Goal: Task Accomplishment & Management: Complete application form

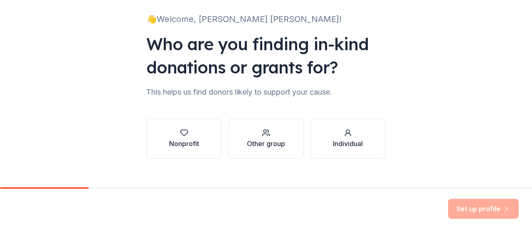
scroll to position [65, 0]
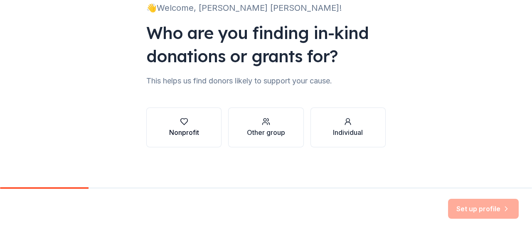
click at [180, 124] on icon "button" at bounding box center [183, 122] width 7 height 6
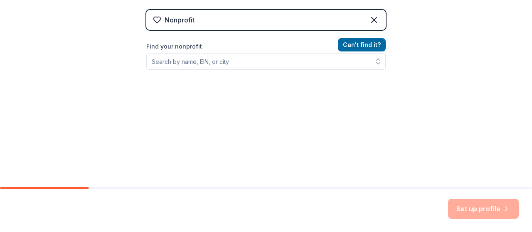
scroll to position [168, 0]
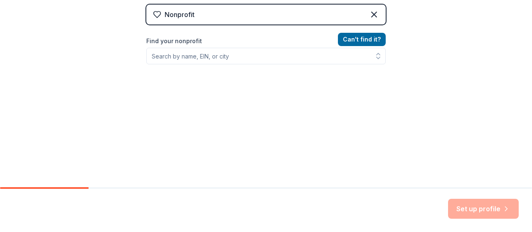
click at [242, 14] on div "Nonprofit" at bounding box center [265, 15] width 239 height 20
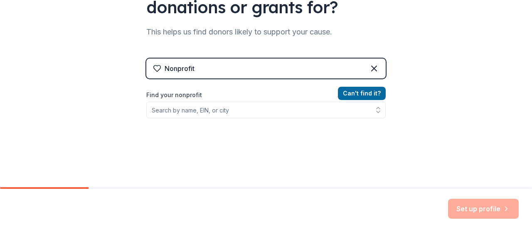
scroll to position [43, 0]
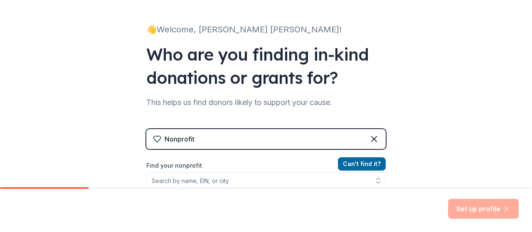
click at [213, 141] on div "Nonprofit" at bounding box center [265, 139] width 239 height 20
click at [173, 165] on label "Find your nonprofit" at bounding box center [265, 166] width 239 height 10
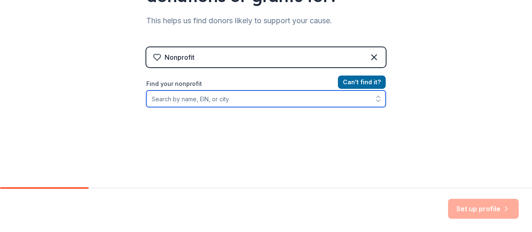
scroll to position [126, 0]
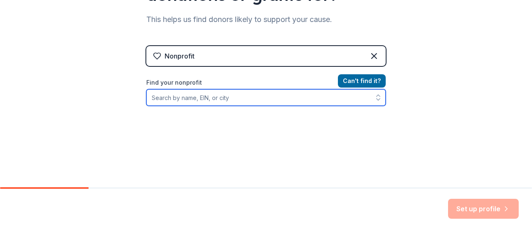
click at [234, 99] on input "Find your nonprofit" at bounding box center [265, 97] width 239 height 17
type input "HOOP FACTORY"
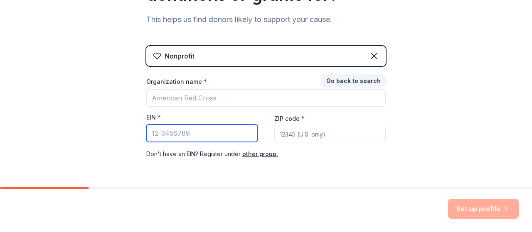
click at [192, 133] on input "EIN *" at bounding box center [201, 133] width 111 height 17
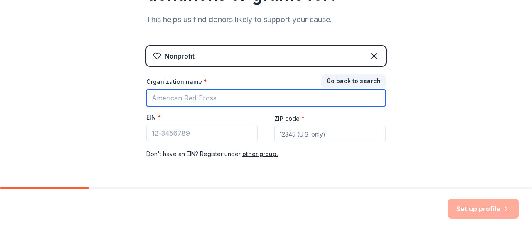
click at [205, 95] on input "Organization name *" at bounding box center [265, 97] width 239 height 17
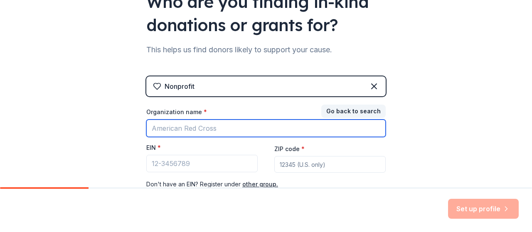
scroll to position [85, 0]
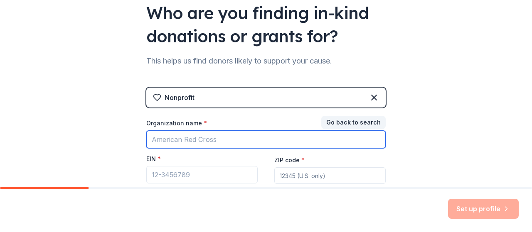
click at [200, 142] on input "Organization name *" at bounding box center [265, 139] width 239 height 17
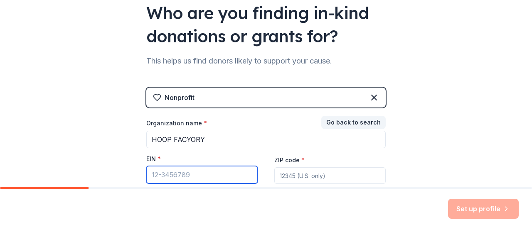
click at [197, 176] on input "EIN *" at bounding box center [201, 174] width 111 height 17
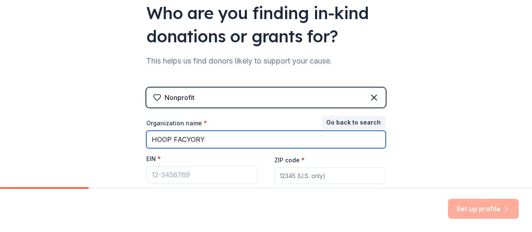
click at [182, 141] on input "HOOP FACYORY" at bounding box center [265, 139] width 239 height 17
type input "HOOP FACTORY"
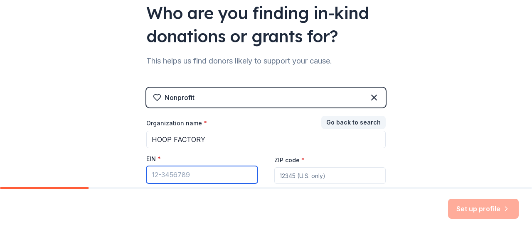
paste input "[US_EMPLOYER_IDENTIFICATION_NUMBER]"
type input "[US_EMPLOYER_IDENTIFICATION_NUMBER]"
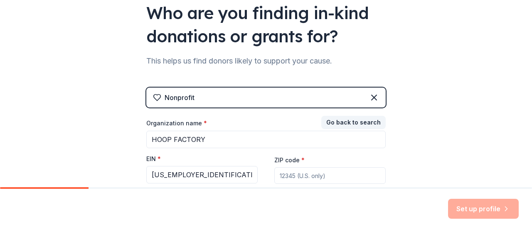
click at [301, 177] on input "ZIP code *" at bounding box center [329, 176] width 111 height 17
paste input "84403"
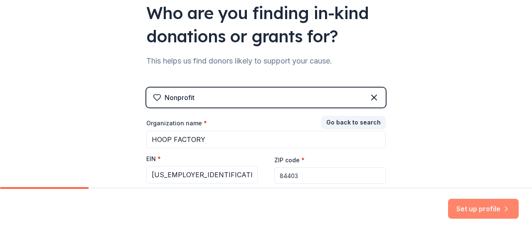
type input "84403"
click at [463, 209] on button "Set up profile" at bounding box center [483, 209] width 71 height 20
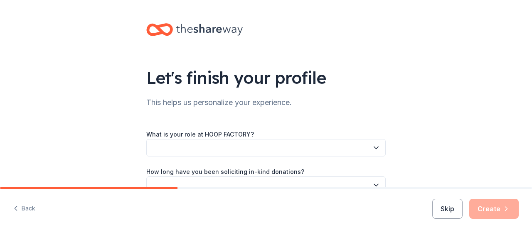
click at [241, 115] on div "Let's finish your profile This helps us personalize your experience. What is yo…" at bounding box center [266, 135] width 266 height 271
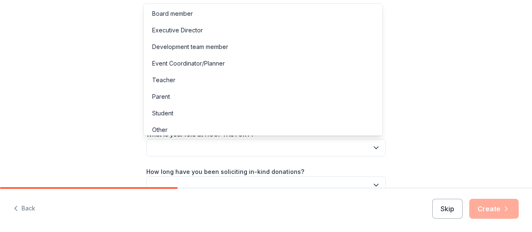
click at [272, 148] on button "button" at bounding box center [265, 147] width 239 height 17
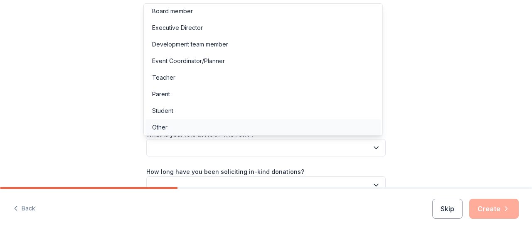
click at [267, 125] on div "Other" at bounding box center [262, 127] width 235 height 17
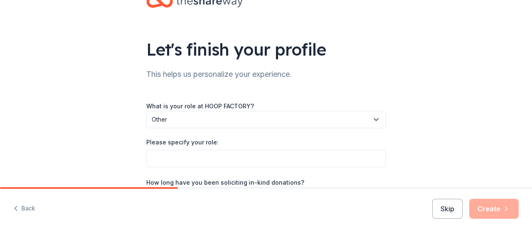
scroll to position [42, 0]
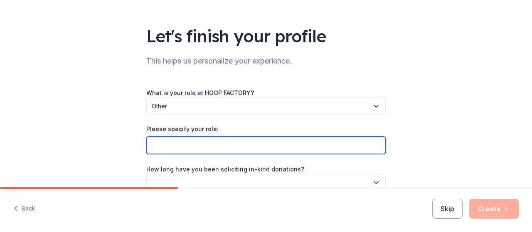
click at [243, 144] on input "Please specify your role:" at bounding box center [265, 145] width 239 height 17
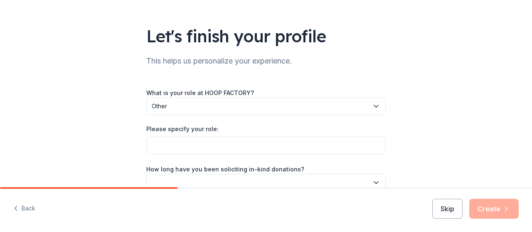
click at [336, 104] on span "Other" at bounding box center [260, 106] width 217 height 10
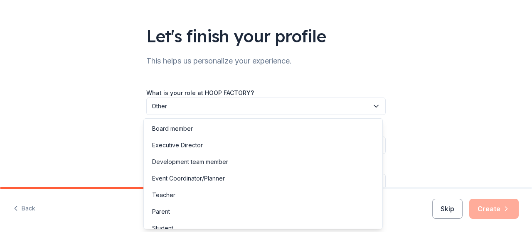
scroll to position [24, 0]
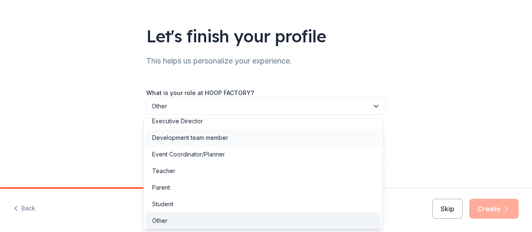
click at [256, 139] on div "Development team member" at bounding box center [262, 138] width 235 height 17
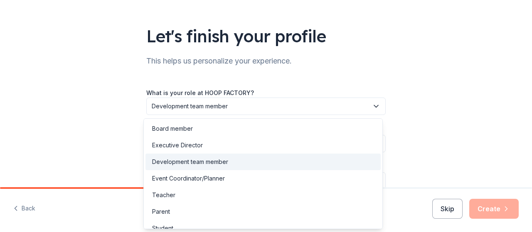
click at [354, 102] on span "Development team member" at bounding box center [260, 106] width 217 height 10
click at [218, 158] on div "Development team member" at bounding box center [190, 162] width 76 height 10
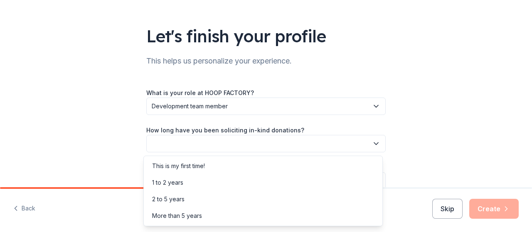
click at [232, 139] on button "button" at bounding box center [265, 143] width 239 height 17
click at [187, 182] on div "1 to 2 years" at bounding box center [262, 183] width 235 height 17
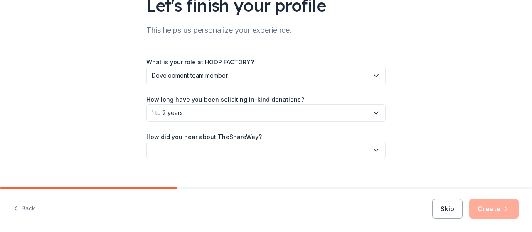
scroll to position [83, 0]
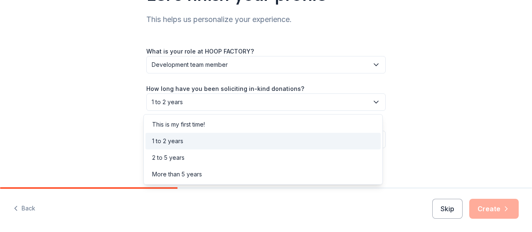
click at [229, 104] on span "1 to 2 years" at bounding box center [260, 102] width 217 height 10
click at [15, 134] on div "Let's finish your profile This helps us personalize your experience. What is yo…" at bounding box center [266, 52] width 532 height 271
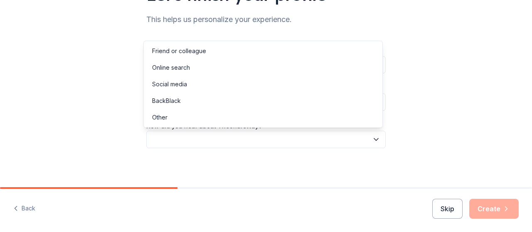
click at [224, 137] on button "button" at bounding box center [265, 139] width 239 height 17
click at [188, 118] on div "Other" at bounding box center [262, 117] width 235 height 17
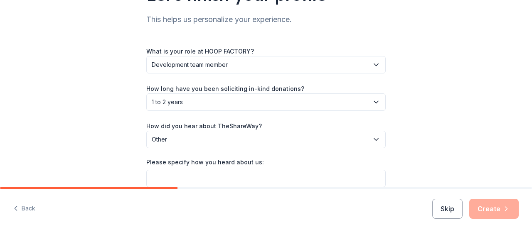
click at [196, 160] on label "Please specify how you heard about us:" at bounding box center [205, 162] width 118 height 8
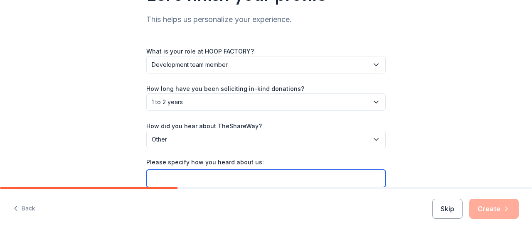
click at [196, 170] on input "Please specify how you heard about us:" at bounding box center [265, 178] width 239 height 17
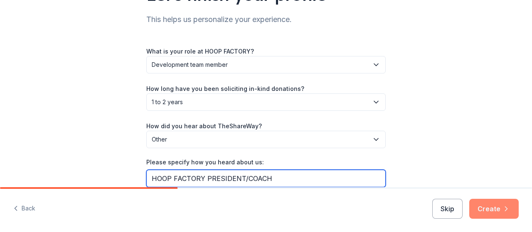
type input "HOOP FACTORY PRESIDENT/COACH"
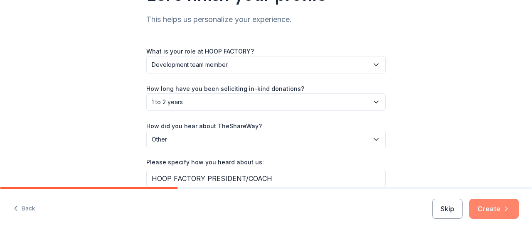
click at [491, 207] on button "Create" at bounding box center [493, 209] width 49 height 20
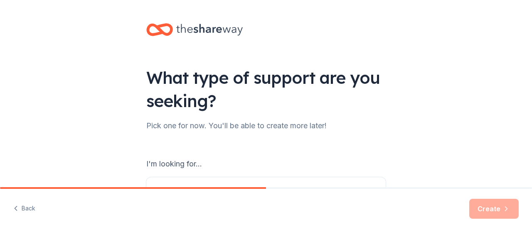
click at [224, 165] on div "I'm looking for..." at bounding box center [265, 164] width 239 height 13
click at [187, 163] on div "I'm looking for..." at bounding box center [265, 164] width 239 height 13
click at [190, 160] on div "I'm looking for..." at bounding box center [265, 164] width 239 height 13
click at [216, 133] on div "What type of support are you seeking? Pick one for now. You'll be able to creat…" at bounding box center [266, 167] width 266 height 335
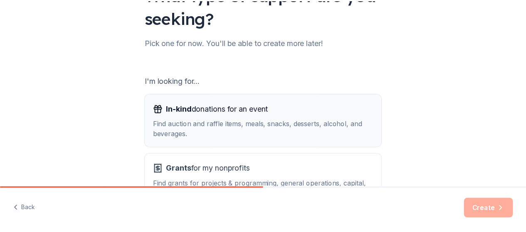
scroll to position [125, 0]
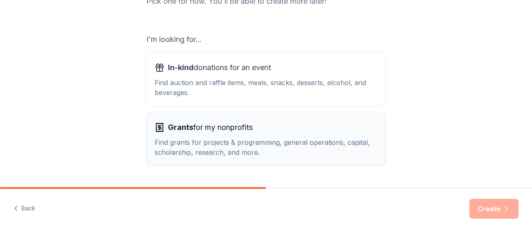
click at [217, 124] on span "Grants for my nonprofits" at bounding box center [210, 127] width 85 height 13
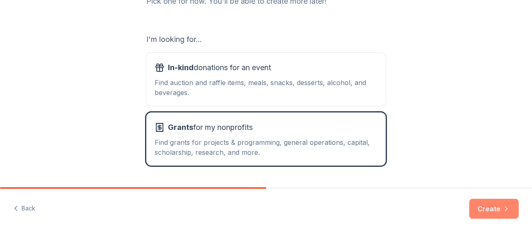
click at [493, 210] on button "Create" at bounding box center [493, 209] width 49 height 20
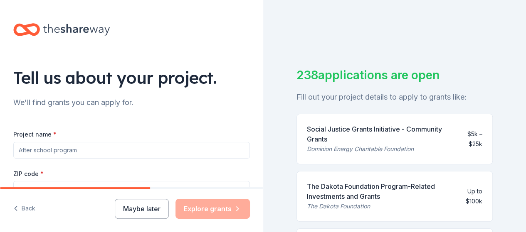
click at [0, 72] on div "Tell us about your project. We'll find grants you can apply for. Project name *…" at bounding box center [131, 198] width 263 height 397
click at [69, 172] on div "ZIP code * 84403" at bounding box center [131, 184] width 237 height 30
click at [39, 177] on label "ZIP code *" at bounding box center [28, 174] width 30 height 8
click at [39, 181] on input "84403" at bounding box center [131, 189] width 237 height 17
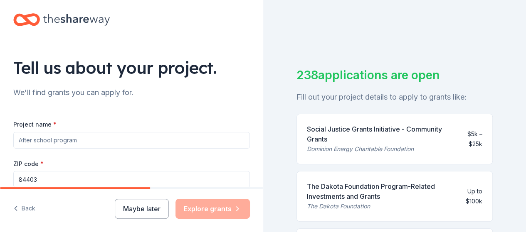
click at [88, 136] on input "Project name *" at bounding box center [131, 140] width 237 height 17
drag, startPoint x: 28, startPoint y: 139, endPoint x: 177, endPoint y: 138, distance: 149.6
click at [177, 138] on input "Project name *" at bounding box center [131, 140] width 237 height 17
click at [28, 138] on input "Project name *" at bounding box center [131, 140] width 237 height 17
paste input "basketball training and mentorship"
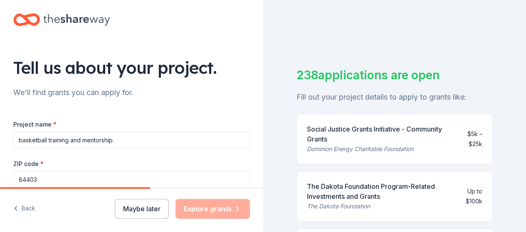
click at [19, 140] on input "basketball training and mentorship" at bounding box center [131, 140] width 237 height 17
click at [152, 139] on input "Basketball training and mentorship" at bounding box center [131, 140] width 237 height 17
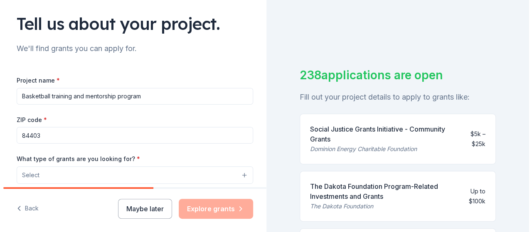
scroll to position [93, 0]
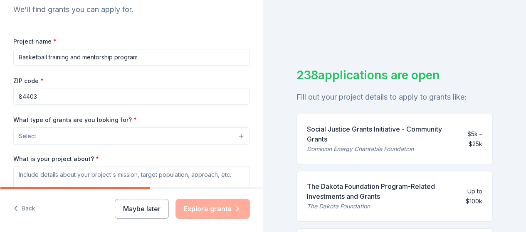
type input "Basketball training and mentorship program"
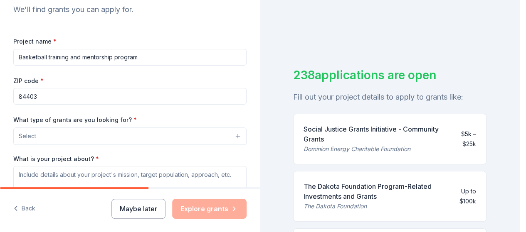
click at [153, 133] on button "Select" at bounding box center [129, 136] width 233 height 17
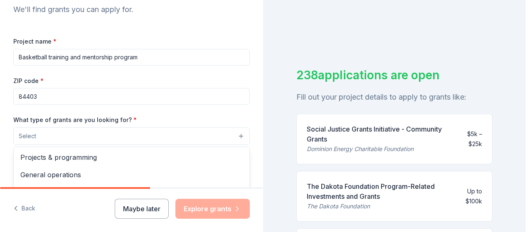
scroll to position [135, 0]
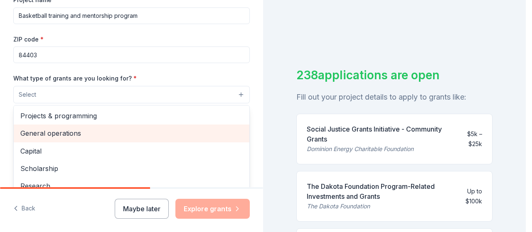
click at [144, 130] on span "General operations" at bounding box center [131, 133] width 222 height 11
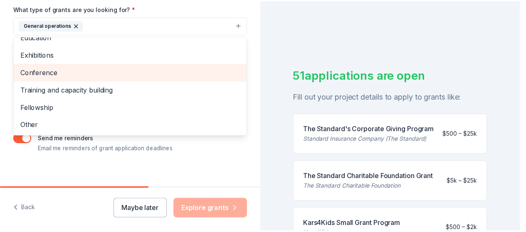
scroll to position [210, 0]
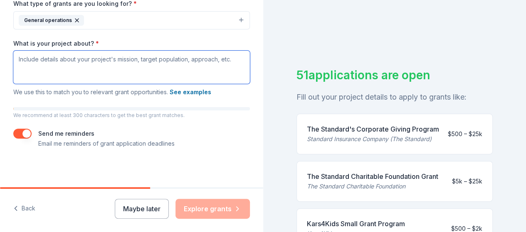
click at [103, 72] on textarea "What is your project about? *" at bounding box center [131, 67] width 237 height 33
paste textarea "The Hoop Factory empowers underprivileged youth through basketball with high-qu…"
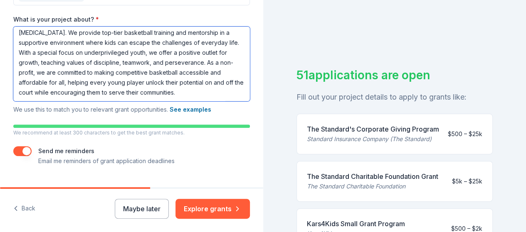
scroll to position [251, 0]
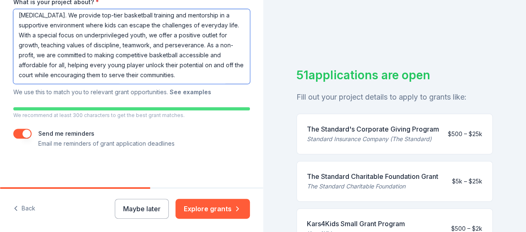
type textarea "The Hoop Factory empowers underprivileged youth through basketball with high-qu…"
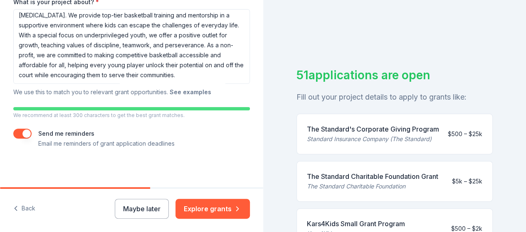
click at [185, 92] on button "See examples" at bounding box center [191, 92] width 42 height 10
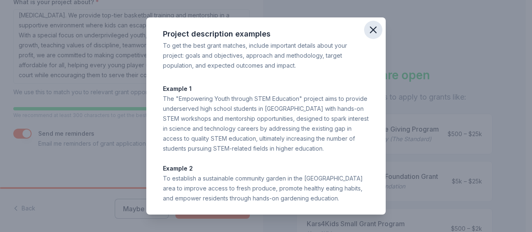
click at [368, 27] on icon "button" at bounding box center [373, 30] width 12 height 12
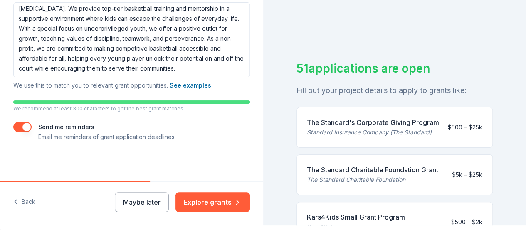
scroll to position [10, 0]
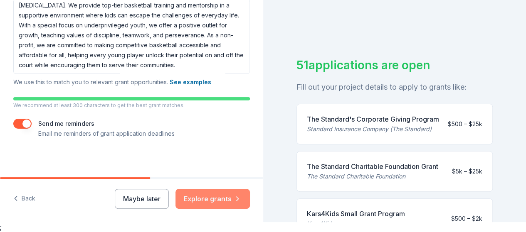
click at [214, 201] on button "Explore grants" at bounding box center [212, 199] width 74 height 20
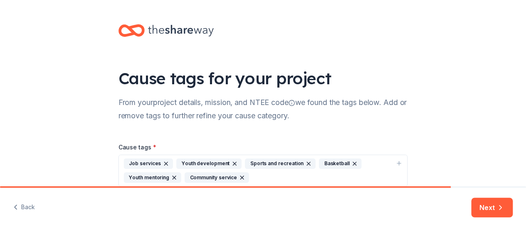
scroll to position [39, 0]
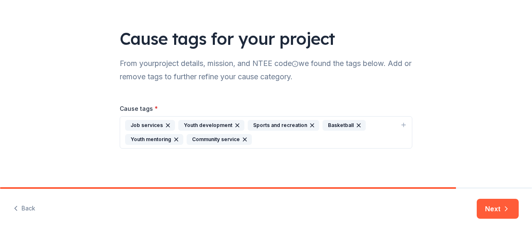
click at [166, 125] on icon "button" at bounding box center [167, 125] width 3 height 3
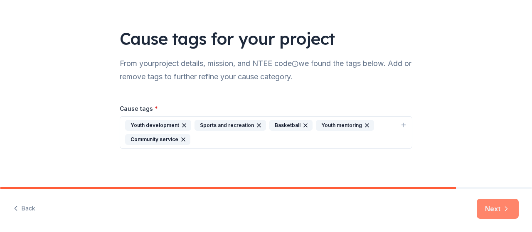
click at [489, 208] on button "Next" at bounding box center [498, 209] width 42 height 20
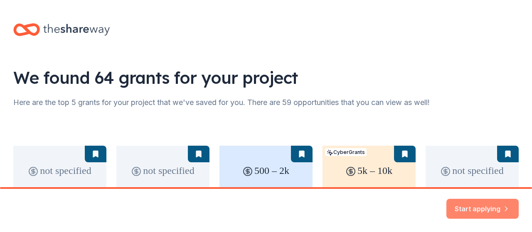
click at [471, 204] on button "Start applying" at bounding box center [482, 204] width 72 height 20
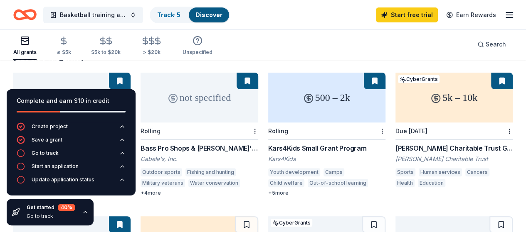
scroll to position [42, 0]
